Goal: Information Seeking & Learning: Learn about a topic

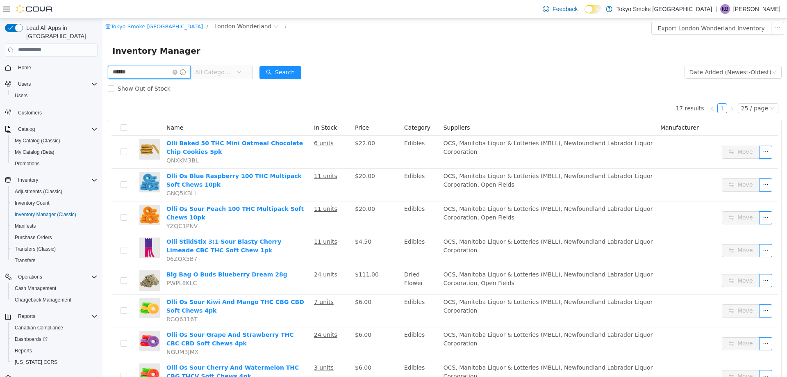
click at [145, 71] on input "******" at bounding box center [149, 71] width 83 height 13
type input "***"
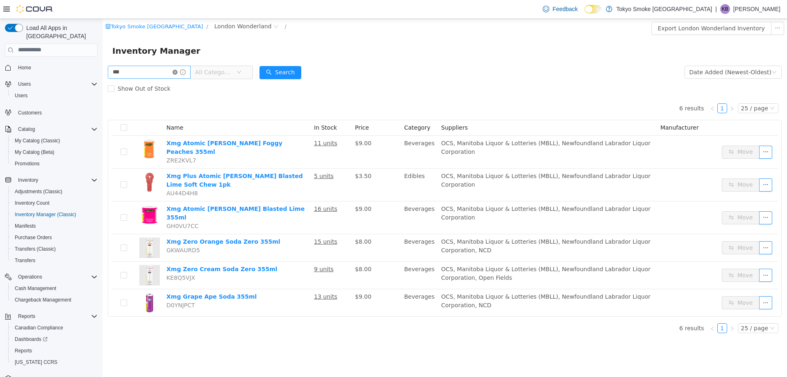
click at [178, 71] on icon "icon: close-circle" at bounding box center [175, 71] width 5 height 5
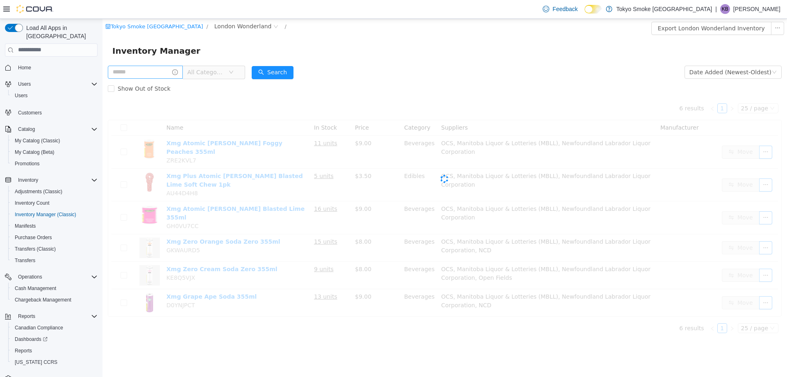
click at [210, 74] on span "All Categories" at bounding box center [205, 72] width 37 height 8
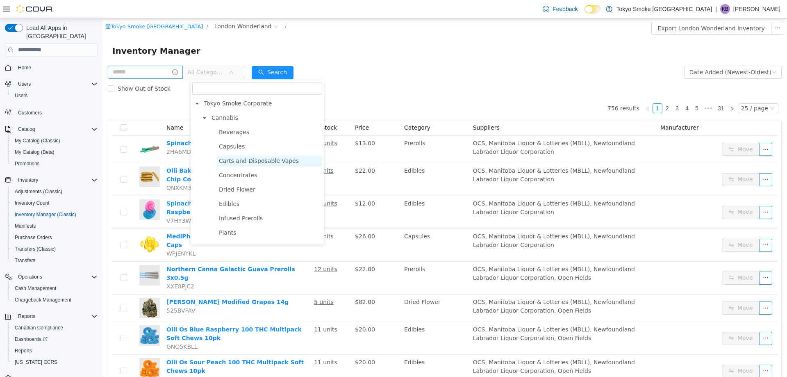
click at [237, 163] on span "Carts and Disposable Vapes" at bounding box center [259, 160] width 80 height 7
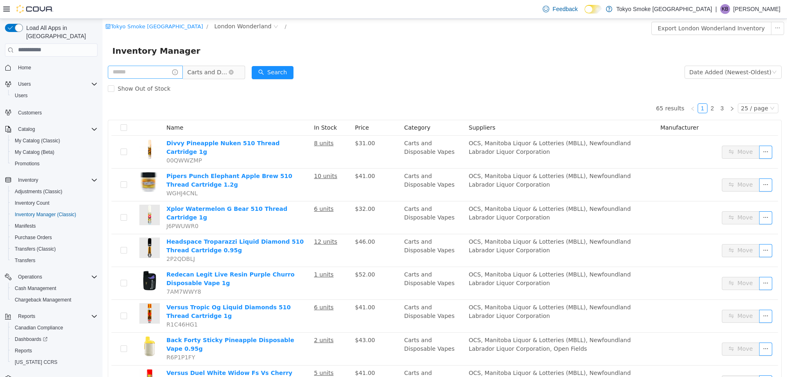
click at [228, 70] on span "Carts and Disposable Vapes" at bounding box center [207, 72] width 41 height 12
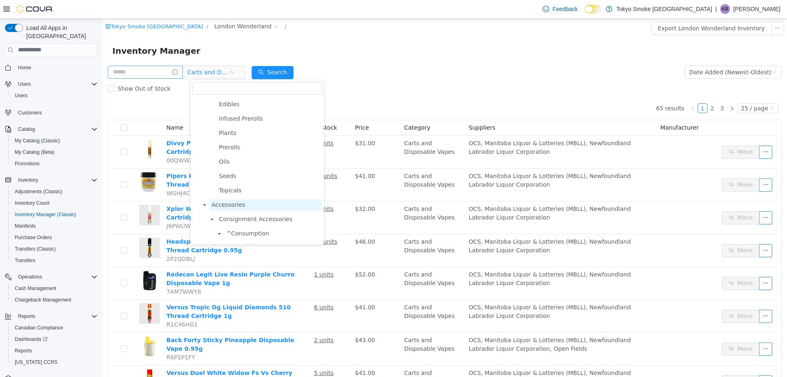
scroll to position [123, 0]
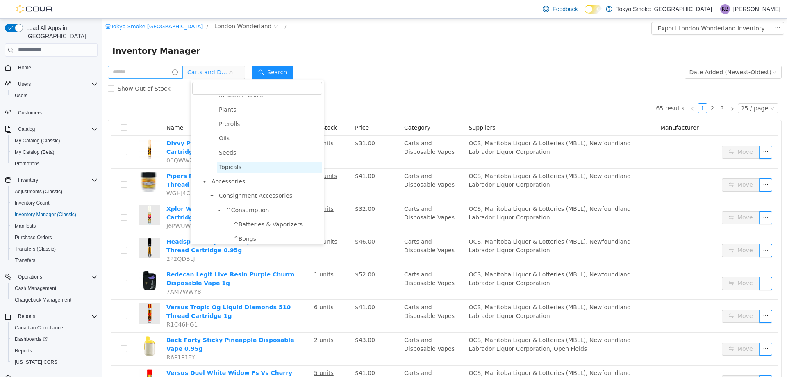
click at [241, 168] on span "Topicals" at bounding box center [269, 166] width 105 height 11
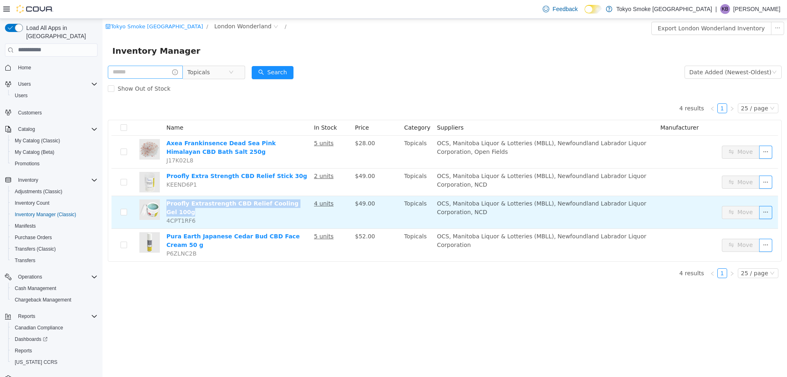
drag, startPoint x: 299, startPoint y: 204, endPoint x: 166, endPoint y: 205, distance: 133.2
click at [166, 205] on td "Proofly Extrastrength CBD Relief Cooling Gel 100g 4CPT1RF6" at bounding box center [237, 212] width 148 height 33
copy link "Proofly Extrastrength CBD Relief Cooling Gel 100g"
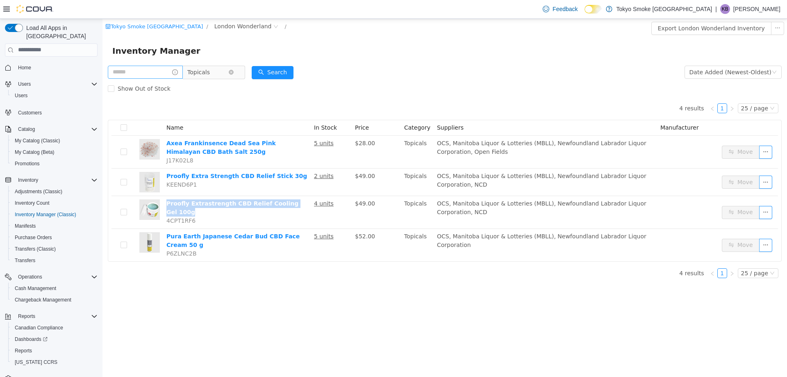
click at [210, 68] on span "Topicals" at bounding box center [198, 72] width 23 height 12
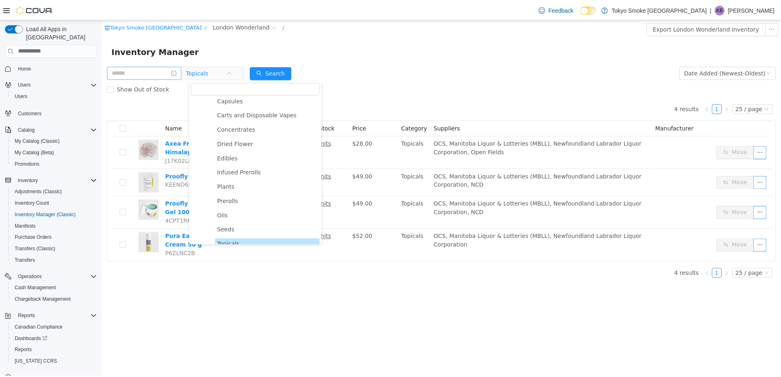
scroll to position [0, 0]
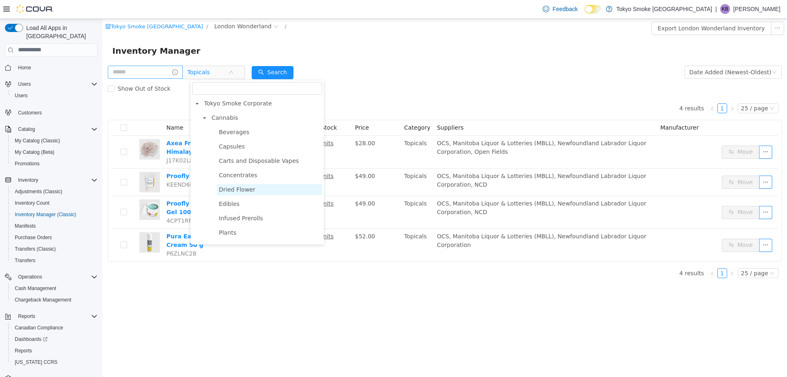
click at [248, 191] on span "Dried Flower" at bounding box center [237, 189] width 36 height 7
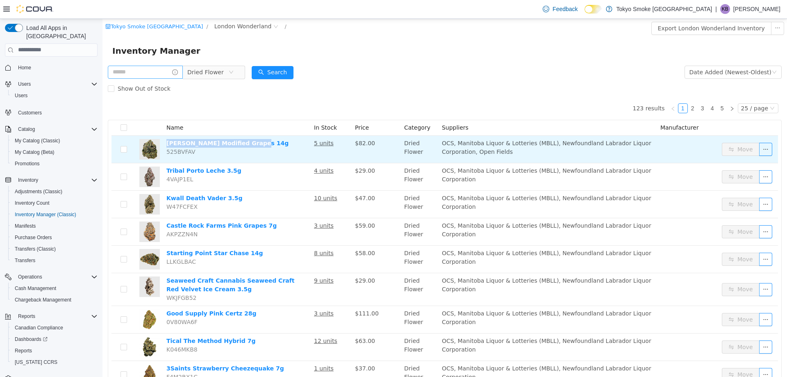
drag, startPoint x: 251, startPoint y: 146, endPoint x: 164, endPoint y: 146, distance: 87.7
click at [164, 146] on td "[PERSON_NAME] Modified Grapes 14g 525BVFAV" at bounding box center [237, 148] width 148 height 27
copy link "[PERSON_NAME] Modified Grapes 14g"
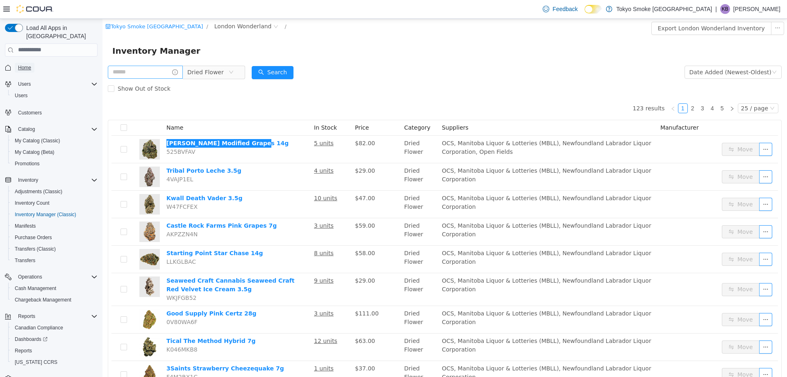
click at [26, 64] on span "Home" at bounding box center [24, 67] width 13 height 7
